Goal: Transaction & Acquisition: Download file/media

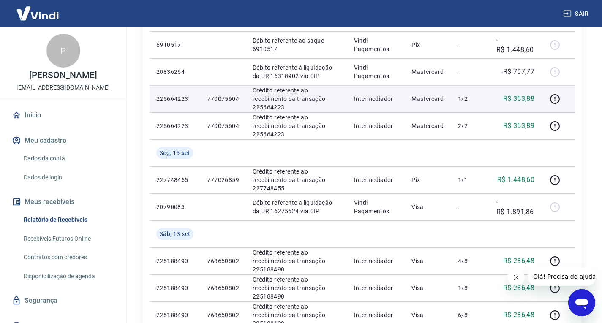
scroll to position [169, 0]
drag, startPoint x: 190, startPoint y: 97, endPoint x: 157, endPoint y: 100, distance: 33.0
click at [157, 100] on p "225664223" at bounding box center [174, 98] width 37 height 8
copy p "225664223"
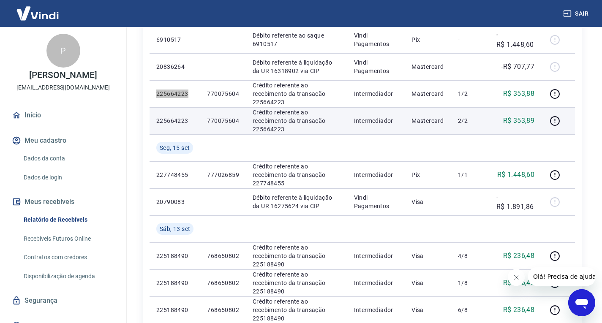
scroll to position [211, 0]
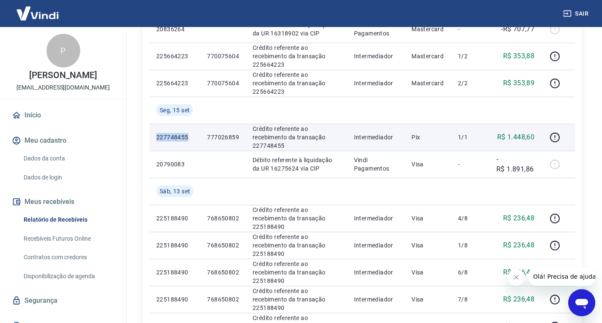
drag, startPoint x: 187, startPoint y: 139, endPoint x: 156, endPoint y: 139, distance: 31.7
click at [156, 139] on td "227748455" at bounding box center [174, 137] width 51 height 27
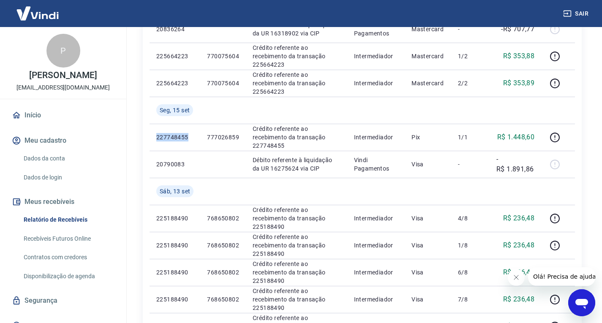
copy p "227748455"
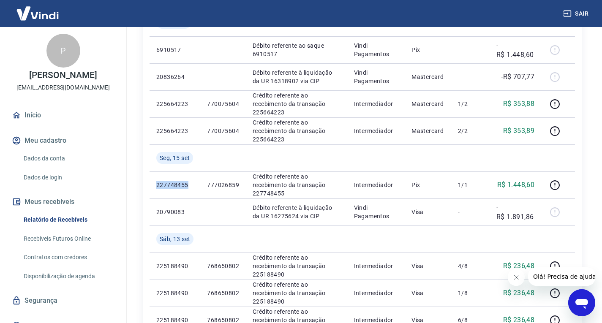
scroll to position [84, 0]
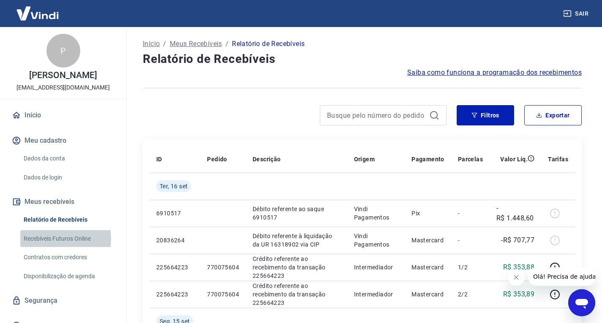
click at [61, 238] on link "Recebíveis Futuros Online" at bounding box center [68, 238] width 96 height 17
drag, startPoint x: 547, startPoint y: 110, endPoint x: 513, endPoint y: 134, distance: 40.9
click at [547, 110] on button "Exportar" at bounding box center [552, 115] width 57 height 20
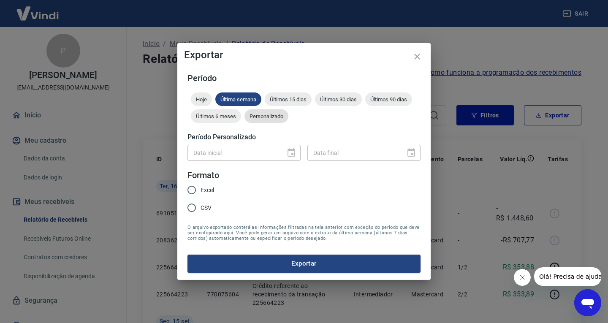
click at [272, 121] on div "Personalizado" at bounding box center [266, 116] width 44 height 14
type input "DD/MM/YYYY"
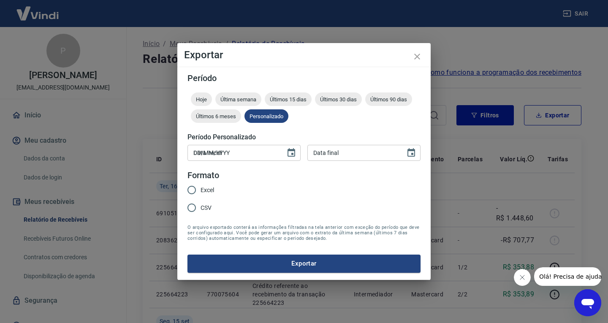
click at [243, 153] on input "DD/MM/YYYY" at bounding box center [233, 153] width 92 height 16
click at [292, 151] on icon "Choose date" at bounding box center [292, 152] width 8 height 8
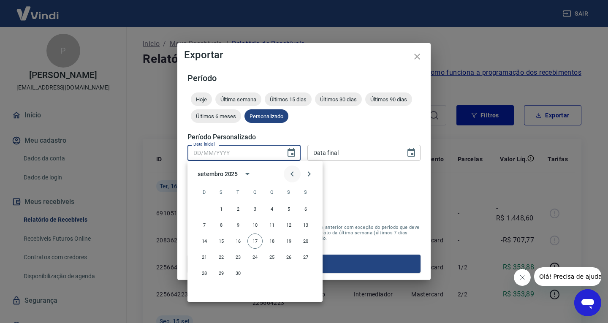
click at [291, 174] on icon "Previous month" at bounding box center [292, 174] width 10 height 10
drag, startPoint x: 203, startPoint y: 208, endPoint x: 254, endPoint y: 177, distance: 59.7
click at [203, 208] on button "1" at bounding box center [204, 208] width 15 height 15
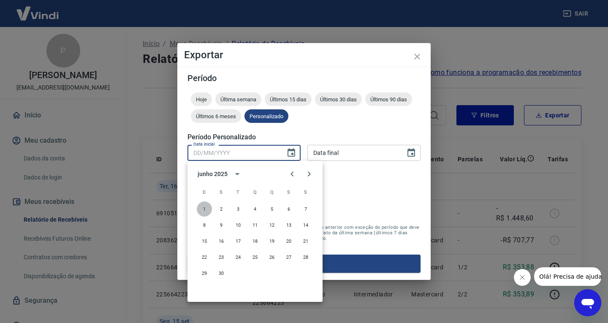
type input "[DATE]"
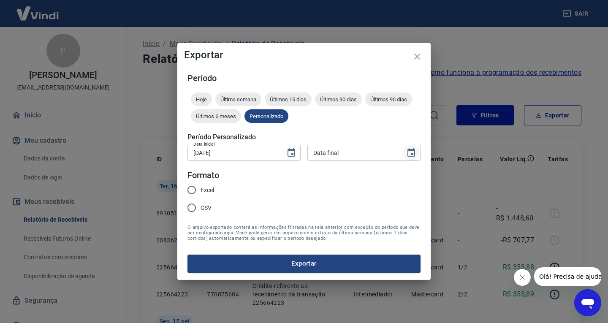
click at [410, 153] on icon "Choose date" at bounding box center [411, 153] width 10 height 10
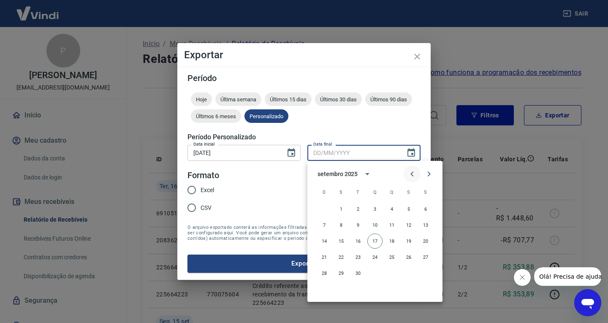
click at [409, 175] on icon "Previous month" at bounding box center [412, 174] width 10 height 10
click at [393, 274] on button "31" at bounding box center [391, 273] width 15 height 15
type input "[DATE]"
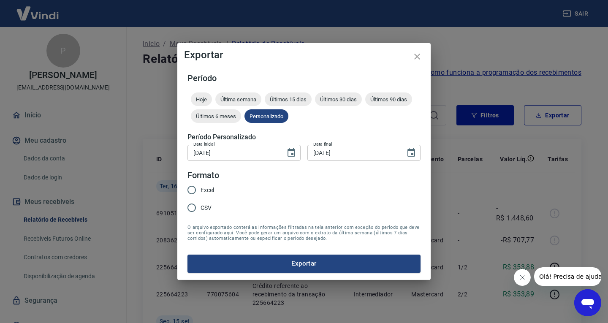
click at [190, 189] on input "Excel" at bounding box center [192, 190] width 18 height 18
radio input "true"
click at [249, 268] on button "Exportar" at bounding box center [303, 264] width 233 height 18
